Goal: Task Accomplishment & Management: Manage account settings

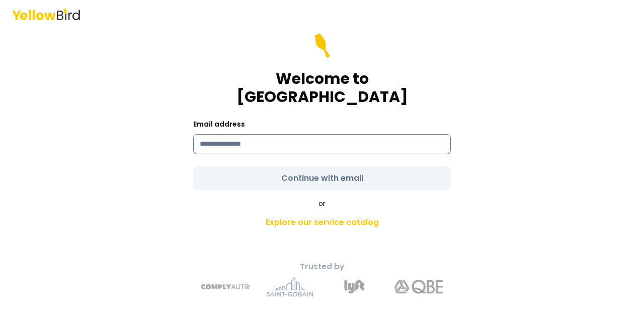
click at [335, 136] on input at bounding box center [321, 144] width 257 height 20
type input "**********"
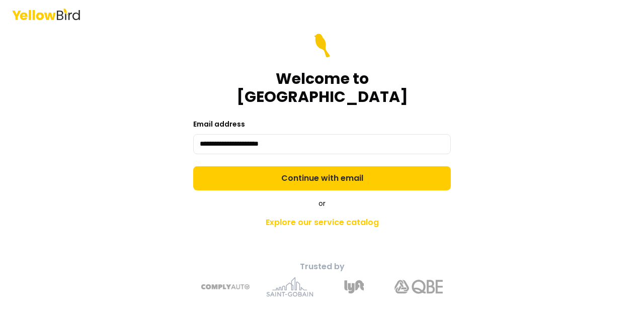
click at [319, 171] on form "**********" at bounding box center [321, 112] width 257 height 157
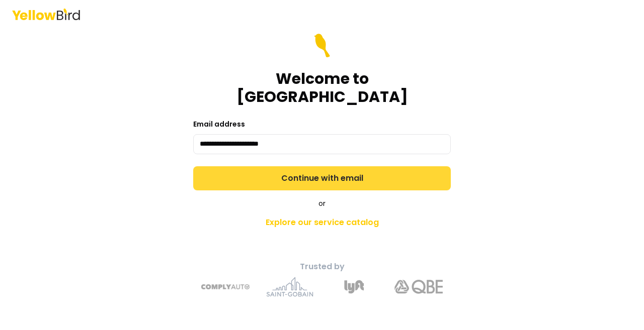
click at [353, 169] on button "Continue with email" at bounding box center [321, 178] width 257 height 24
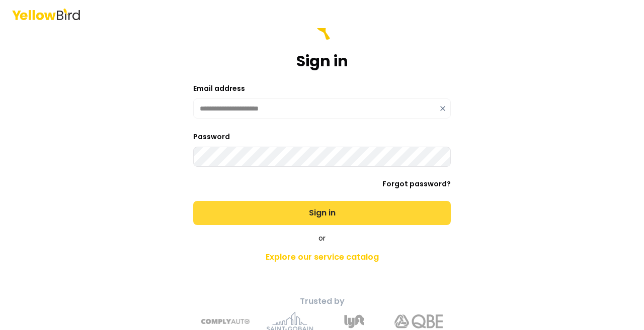
click at [318, 216] on button "Sign in" at bounding box center [321, 213] width 257 height 24
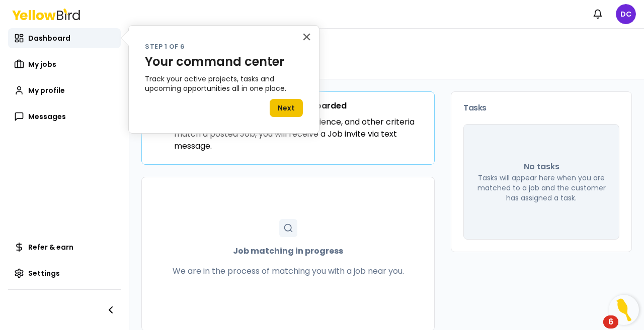
click at [288, 106] on button "Next" at bounding box center [285, 108] width 33 height 18
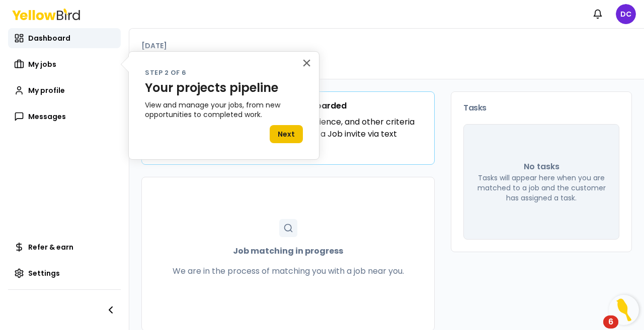
click at [288, 132] on button "Next" at bounding box center [285, 134] width 33 height 18
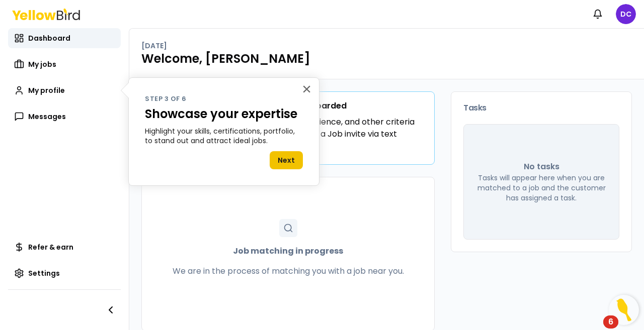
click at [288, 157] on button "Next" at bounding box center [285, 160] width 33 height 18
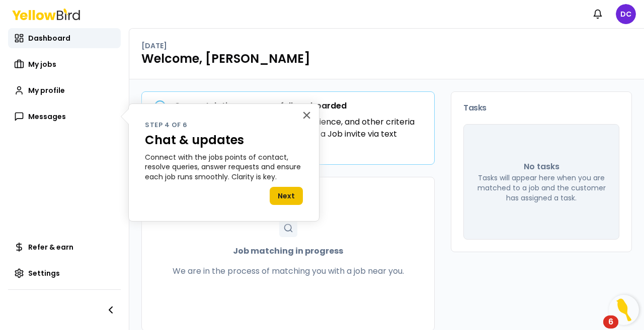
click at [288, 194] on button "Next" at bounding box center [285, 196] width 33 height 18
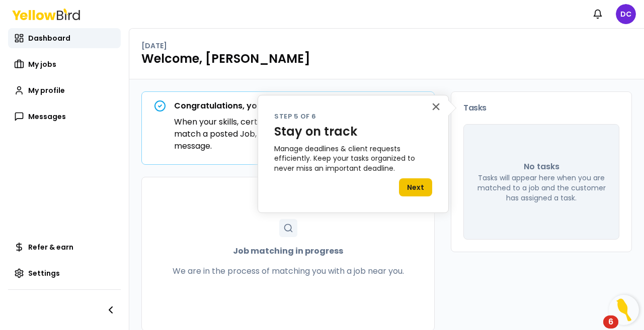
click at [421, 188] on button "Next" at bounding box center [415, 187] width 33 height 18
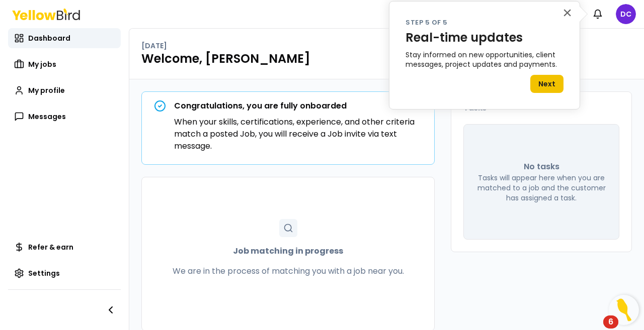
click at [561, 81] on button "Next" at bounding box center [546, 84] width 33 height 18
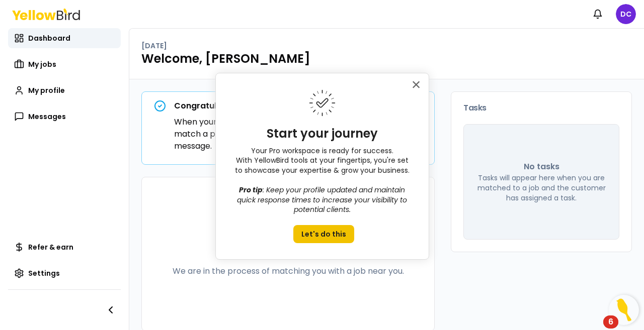
click at [324, 232] on button "Let's do this" at bounding box center [323, 234] width 61 height 18
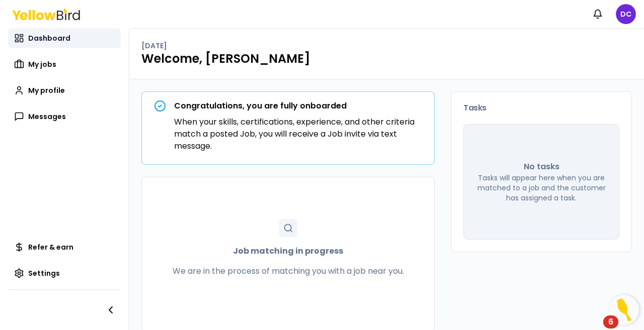
click at [53, 39] on span "Dashboard" at bounding box center [49, 38] width 42 height 10
click at [626, 11] on html "Notifications DC Dashboard My jobs My profile Messages Refer & earn Settings [D…" at bounding box center [322, 165] width 644 height 330
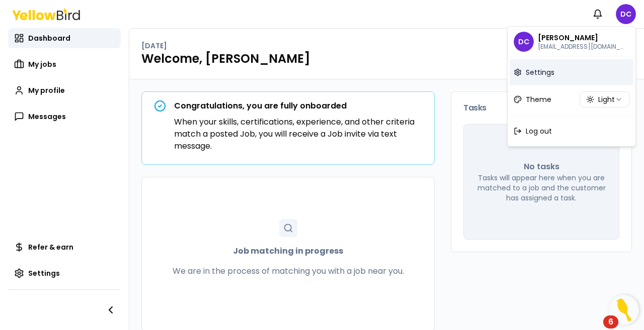
click at [548, 77] on link "Settings" at bounding box center [571, 72] width 124 height 26
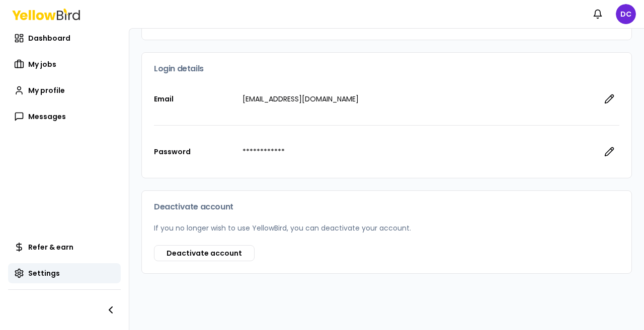
scroll to position [135, 0]
click at [196, 251] on button "Deactivate account" at bounding box center [204, 253] width 101 height 16
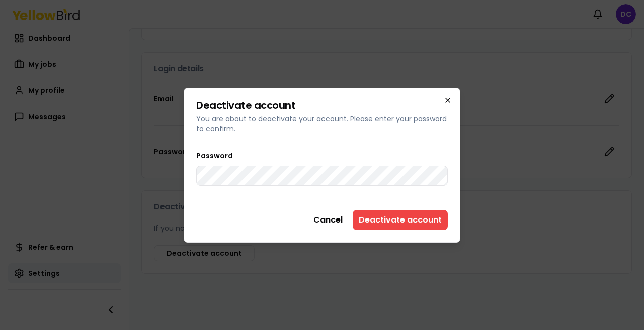
click at [449, 99] on icon "button" at bounding box center [447, 101] width 4 height 4
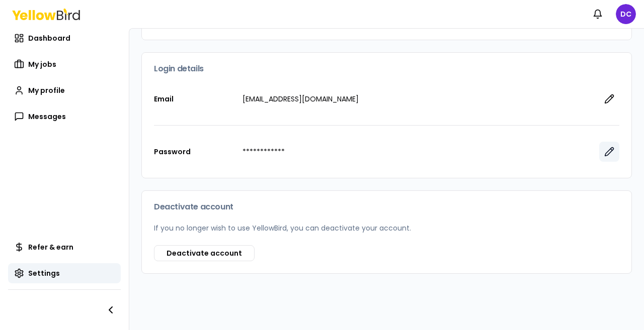
click at [605, 152] on icon "button" at bounding box center [609, 152] width 9 height 9
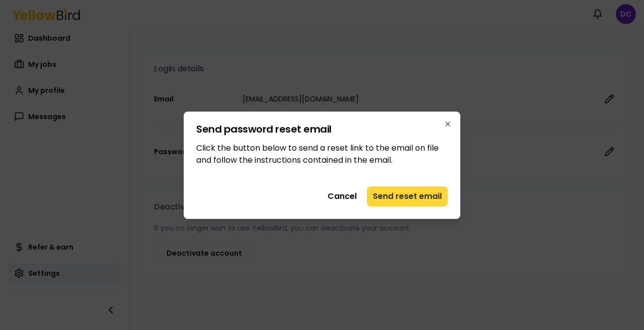
click at [407, 195] on button "Send reset email" at bounding box center [406, 197] width 81 height 20
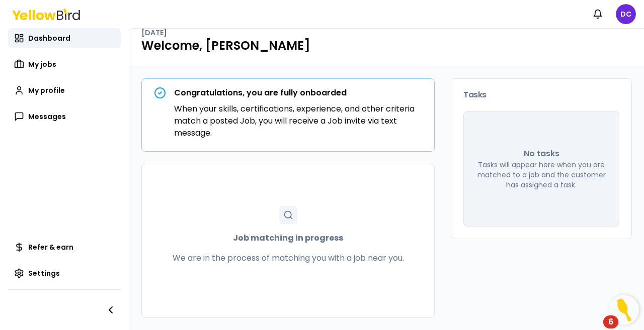
scroll to position [13, 0]
click at [632, 12] on html "Notifications DC Dashboard My jobs My profile Messages Refer & earn Settings [D…" at bounding box center [322, 165] width 644 height 330
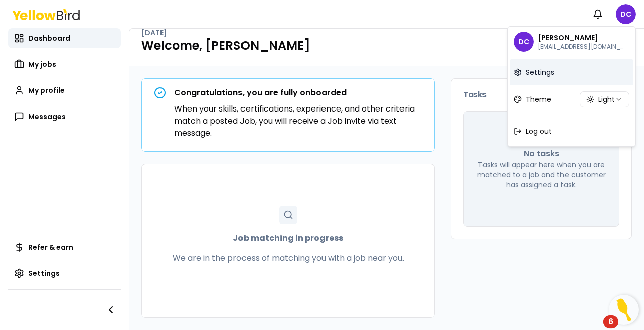
click at [538, 70] on span "Settings" at bounding box center [539, 72] width 29 height 10
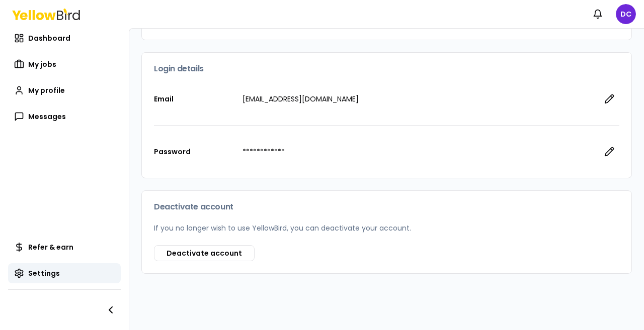
scroll to position [135, 0]
click at [194, 254] on button "Deactivate account" at bounding box center [204, 253] width 101 height 16
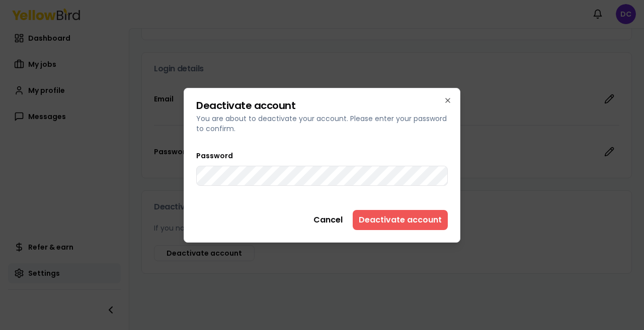
click at [423, 220] on button "Deactivate account" at bounding box center [399, 220] width 95 height 20
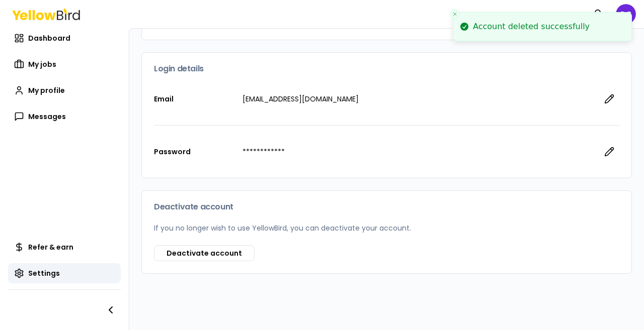
click at [487, 157] on div "**********" at bounding box center [386, 152] width 465 height 52
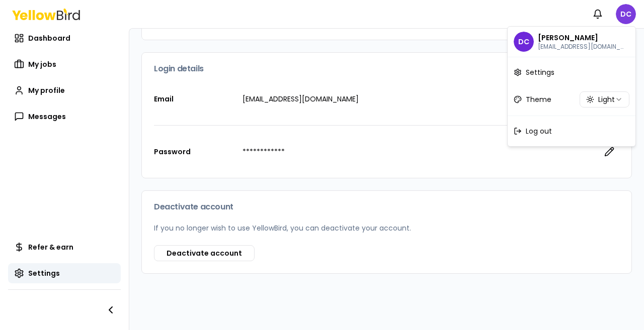
click at [627, 11] on html "**********" at bounding box center [322, 165] width 644 height 330
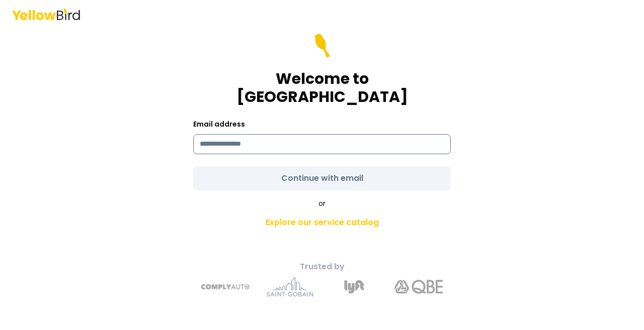
click at [310, 134] on input at bounding box center [321, 144] width 257 height 20
type input "**********"
click at [309, 171] on form "**********" at bounding box center [321, 112] width 257 height 157
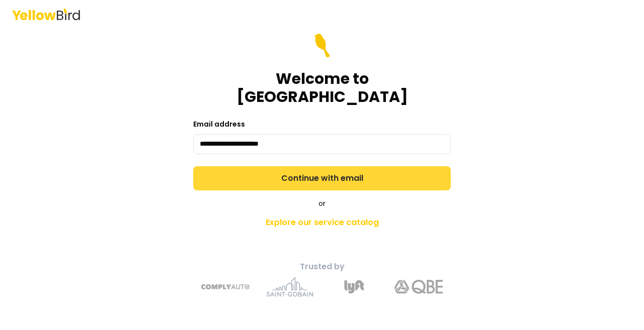
click at [340, 172] on button "Continue with email" at bounding box center [321, 178] width 257 height 24
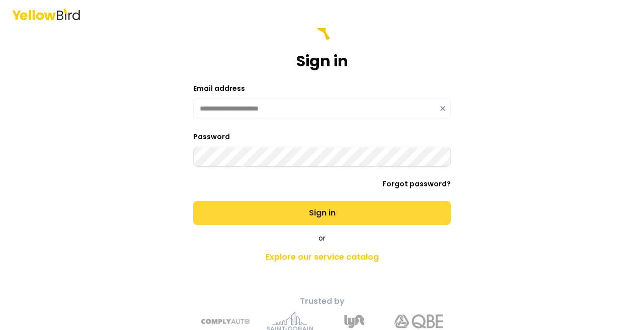
click at [313, 211] on button "Sign in" at bounding box center [321, 213] width 257 height 24
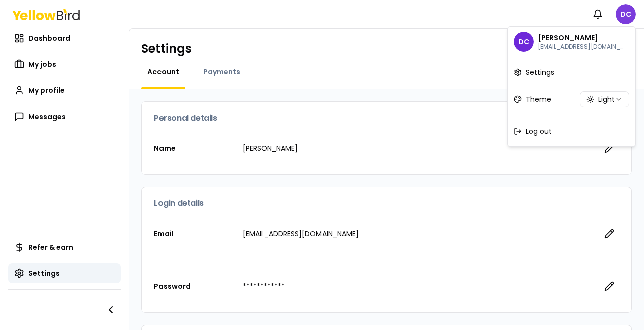
click at [627, 10] on html "**********" at bounding box center [322, 165] width 644 height 330
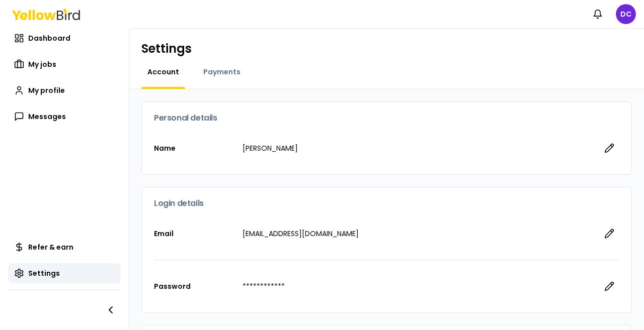
click at [51, 36] on html "**********" at bounding box center [322, 165] width 644 height 330
click at [52, 94] on span "My profile" at bounding box center [46, 90] width 37 height 10
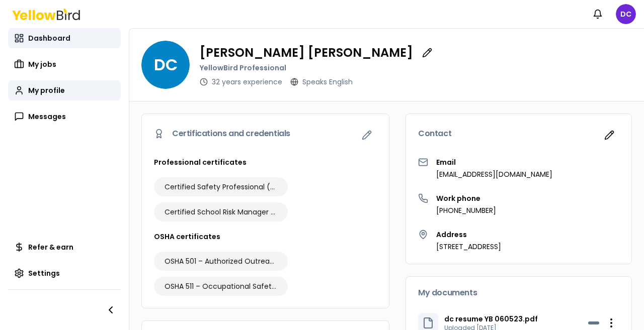
click at [56, 42] on span "Dashboard" at bounding box center [49, 38] width 42 height 10
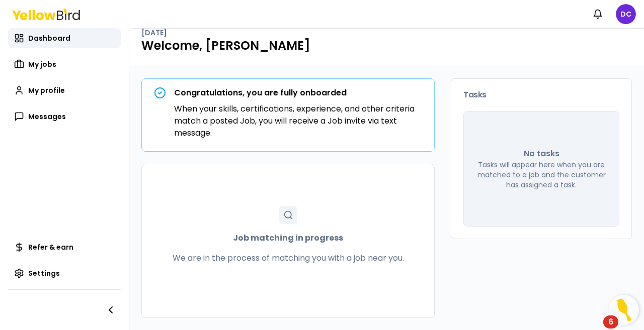
scroll to position [13, 0]
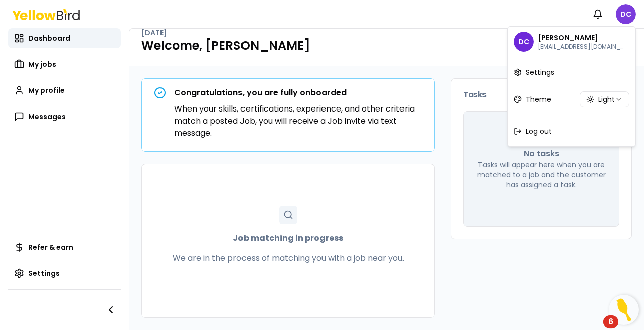
click at [623, 17] on html "Notifications DC Dashboard My jobs My profile Messages Refer & earn Settings Su…" at bounding box center [322, 165] width 644 height 330
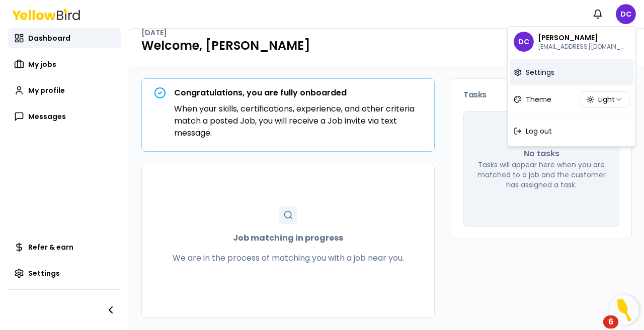
click at [554, 70] on span "Settings" at bounding box center [539, 72] width 29 height 10
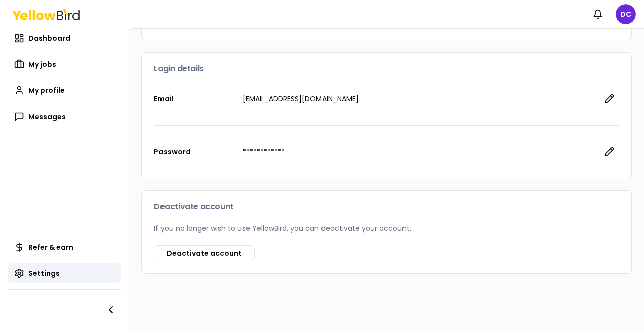
scroll to position [135, 0]
click at [227, 255] on button "Deactivate account" at bounding box center [204, 253] width 101 height 16
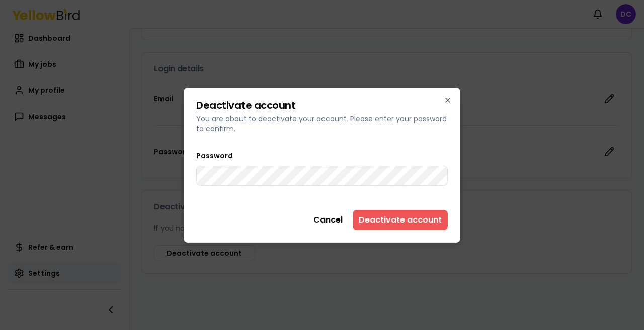
click at [402, 221] on button "Deactivate account" at bounding box center [399, 220] width 95 height 20
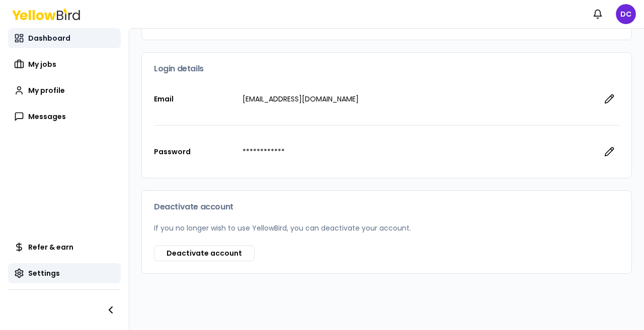
click at [63, 41] on span "Dashboard" at bounding box center [49, 38] width 42 height 10
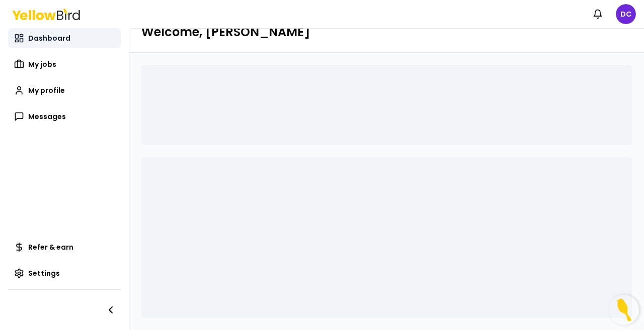
scroll to position [13, 0]
